Goal: Task Accomplishment & Management: Use online tool/utility

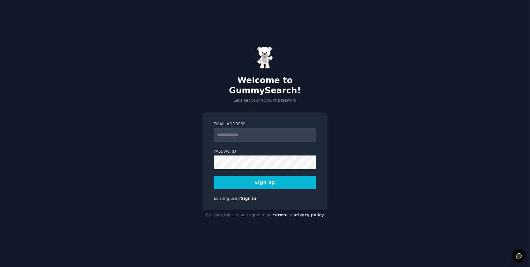
click at [249, 133] on input "Email Address" at bounding box center [265, 135] width 103 height 14
type input "**********"
click at [269, 178] on button "Sign up" at bounding box center [265, 182] width 103 height 13
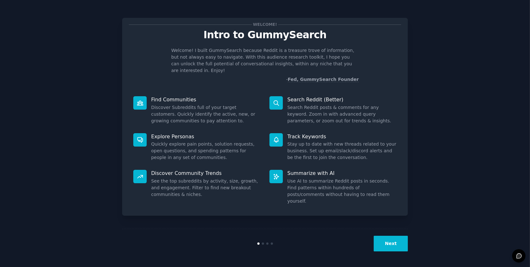
click at [471, 196] on div "Welcome! Intro to GummySearch Welcome! I built GummySearch because Reddit is a …" at bounding box center [265, 133] width 512 height 249
click at [394, 245] on button "Next" at bounding box center [391, 244] width 34 height 16
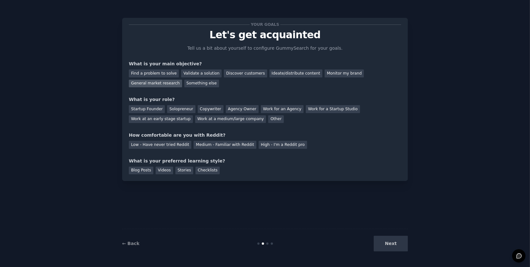
click at [165, 82] on div "General market research" at bounding box center [155, 84] width 53 height 8
click at [172, 72] on div "Find a problem to solve" at bounding box center [154, 73] width 50 height 8
click at [170, 82] on div "General market research" at bounding box center [155, 84] width 53 height 8
click at [268, 117] on div "Other" at bounding box center [276, 119] width 16 height 8
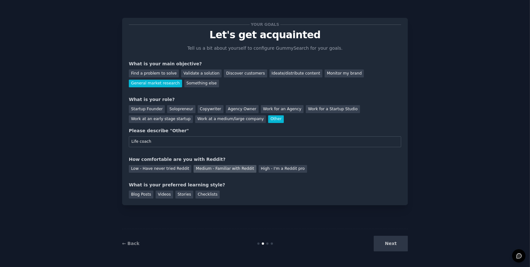
type input "Life coach"
click at [232, 167] on div "Medium - Familiar with Reddit" at bounding box center [224, 169] width 62 height 8
click at [164, 193] on div "Videos" at bounding box center [165, 195] width 18 height 8
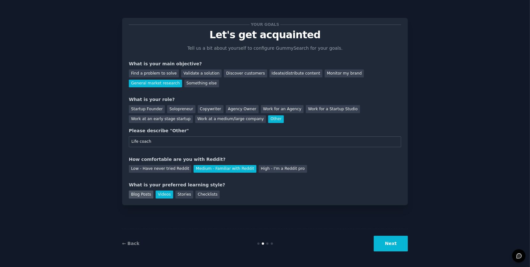
click at [147, 195] on div "Blog Posts" at bounding box center [141, 195] width 25 height 8
click at [160, 194] on div "Videos" at bounding box center [165, 195] width 18 height 8
click at [393, 247] on button "Next" at bounding box center [391, 244] width 34 height 16
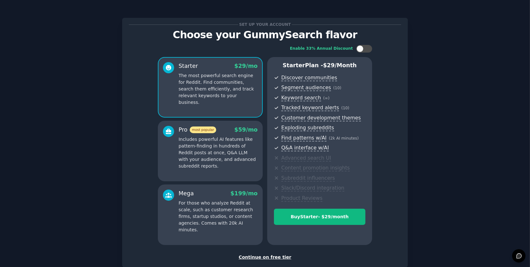
click at [257, 258] on div "Continue on free tier" at bounding box center [265, 257] width 272 height 7
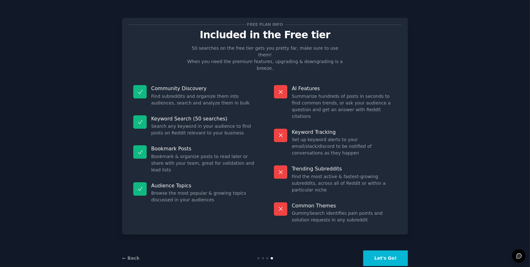
click at [386, 251] on button "Let's Go!" at bounding box center [385, 259] width 45 height 16
